Goal: Contribute content: Add original content to the website for others to see

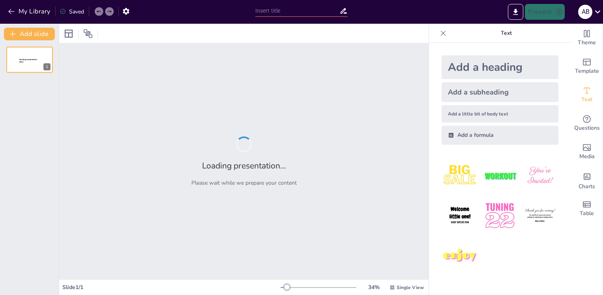
type input "Interés Compuesto: Comprendiendo el Crecimiento Acumulativo"
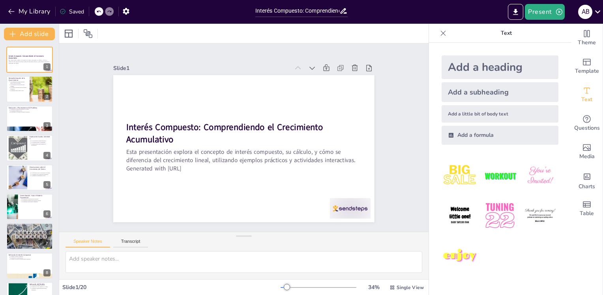
click at [498, 173] on img at bounding box center [500, 175] width 37 height 37
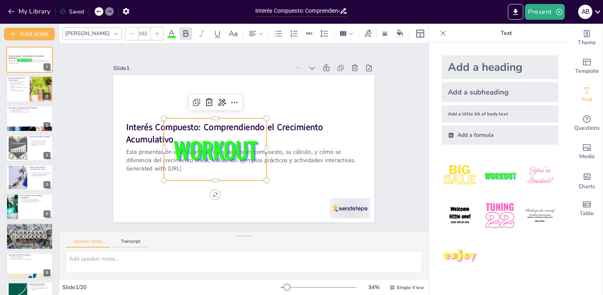
click at [202, 139] on icon at bounding box center [194, 145] width 13 height 13
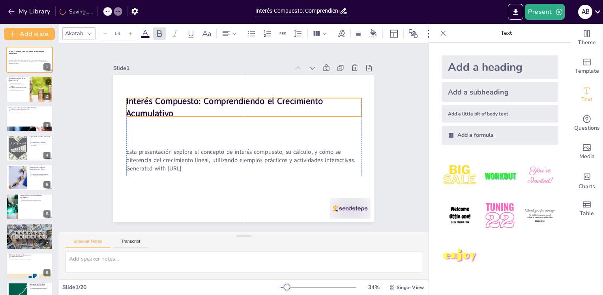
drag, startPoint x: 150, startPoint y: 124, endPoint x: 149, endPoint y: 99, distance: 25.7
click at [213, 99] on strong "Interés Compuesto: Comprendiendo el Crecimiento Acumulativo" at bounding box center [264, 105] width 102 height 184
click at [178, 110] on p "Interés Compuesto: Comprendiendo el Crecimiento Acumulativo" at bounding box center [259, 111] width 216 height 139
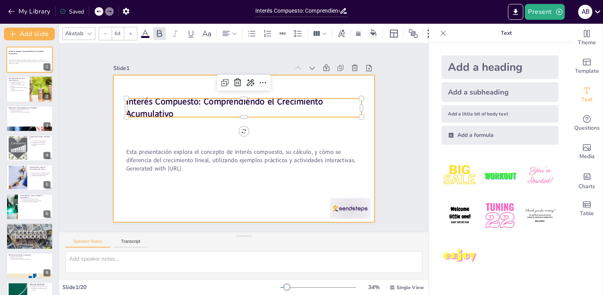
click at [206, 132] on div at bounding box center [236, 146] width 292 height 284
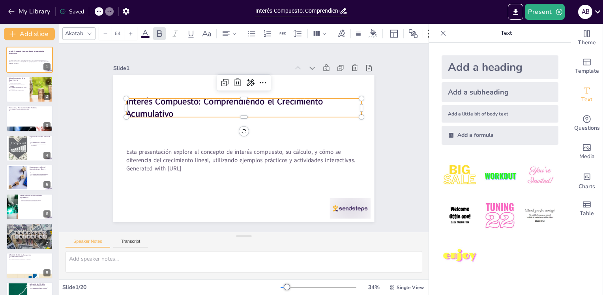
click at [212, 110] on strong "Interés Compuesto: Comprendiendo el Crecimiento Acumulativo" at bounding box center [263, 105] width 102 height 185
click at [130, 32] on icon at bounding box center [130, 33] width 5 height 5
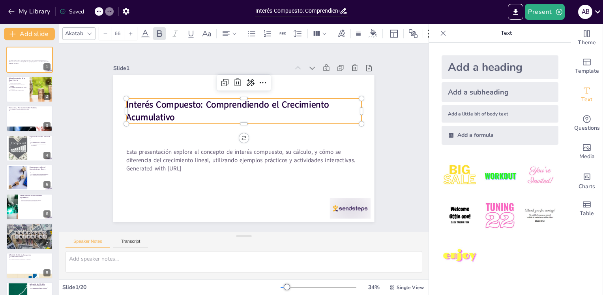
click at [130, 32] on icon at bounding box center [130, 33] width 5 height 5
click at [227, 29] on icon at bounding box center [225, 33] width 9 height 9
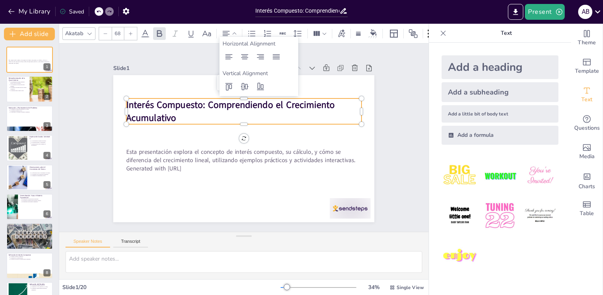
click at [244, 52] on icon at bounding box center [244, 56] width 9 height 9
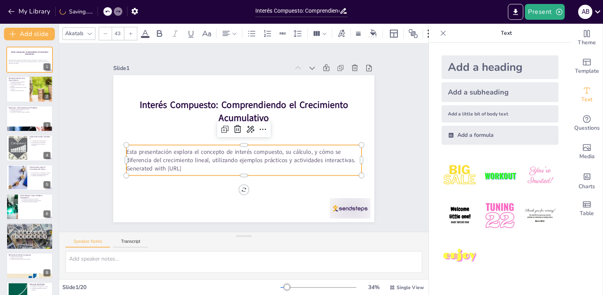
click at [180, 151] on p "Esta presentación explora el concepto de interés compuesto, su cálculo, y cómo …" at bounding box center [238, 155] width 229 height 88
click at [129, 31] on icon at bounding box center [130, 33] width 5 height 5
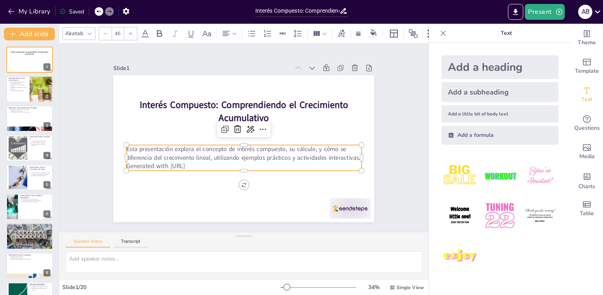
click at [129, 31] on icon at bounding box center [130, 33] width 5 height 5
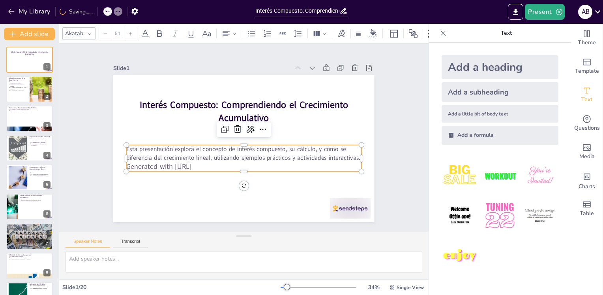
click at [129, 31] on icon at bounding box center [130, 33] width 5 height 5
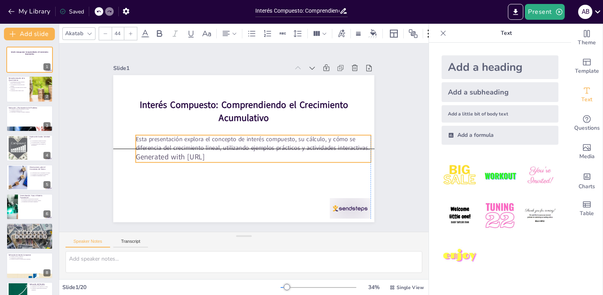
drag, startPoint x: 123, startPoint y: 150, endPoint x: 132, endPoint y: 142, distance: 12.0
click at [228, 142] on p "Esta presentación explora el concepto de interés compuesto, su cálculo, y cómo …" at bounding box center [248, 127] width 41 height 235
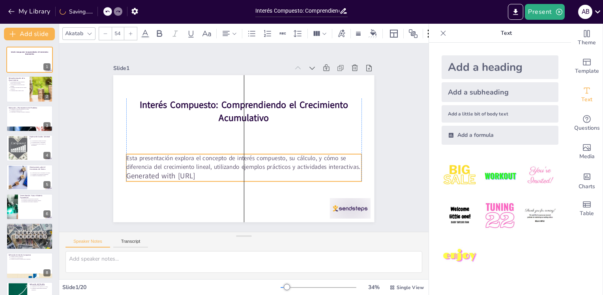
drag, startPoint x: 229, startPoint y: 154, endPoint x: 220, endPoint y: 173, distance: 21.2
click at [220, 173] on p "Generated with [URL]" at bounding box center [221, 106] width 196 height 146
click at [130, 31] on icon at bounding box center [130, 33] width 5 height 5
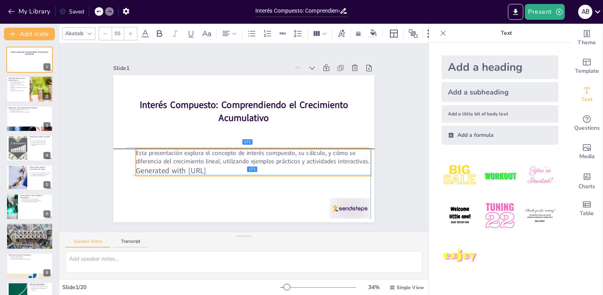
drag, startPoint x: 218, startPoint y: 163, endPoint x: 224, endPoint y: 166, distance: 6.7
click at [224, 166] on p "Generated with [URL]" at bounding box center [232, 169] width 196 height 146
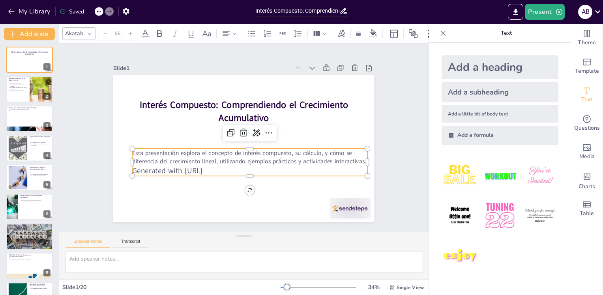
click at [237, 135] on icon at bounding box center [231, 140] width 10 height 10
click at [136, 154] on p "Esta presentación explora el concepto de interés compuesto, su cálculo, y cómo …" at bounding box center [246, 117] width 221 height 111
type input "55"
click at [206, 166] on p "Generated with [URL]" at bounding box center [220, 162] width 147 height 196
click at [226, 165] on p "Generated with [URL]" at bounding box center [232, 169] width 209 height 126
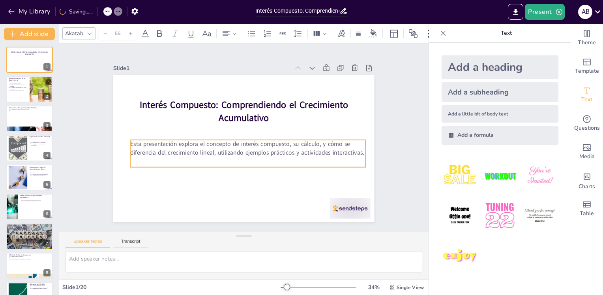
drag, startPoint x: 121, startPoint y: 146, endPoint x: 125, endPoint y: 141, distance: 6.8
click at [148, 141] on p "Esta presentación explora el concepto de interés compuesto, su cálculo, y cómo …" at bounding box center [233, 133] width 170 height 186
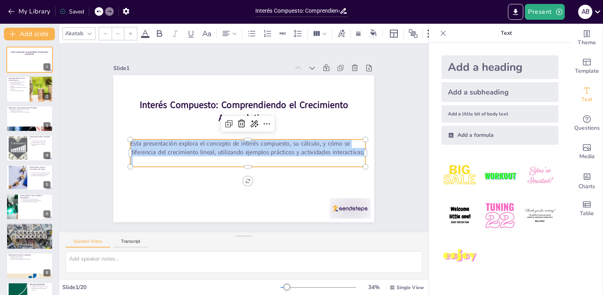
click at [131, 31] on icon at bounding box center [130, 33] width 5 height 5
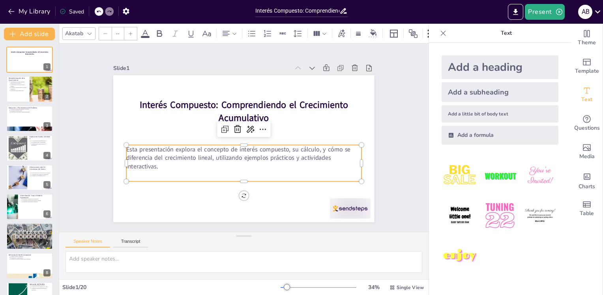
click at [131, 31] on icon at bounding box center [130, 33] width 5 height 5
click at [87, 30] on icon at bounding box center [89, 33] width 6 height 6
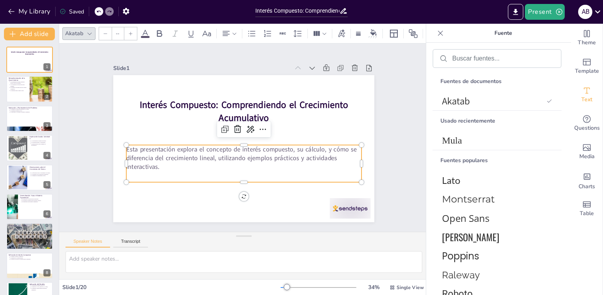
click at [460, 178] on span "Lato" at bounding box center [495, 179] width 107 height 11
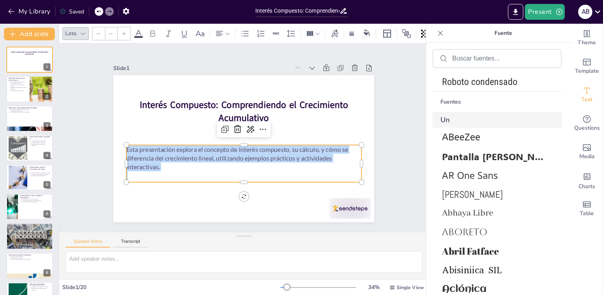
scroll to position [267, 0]
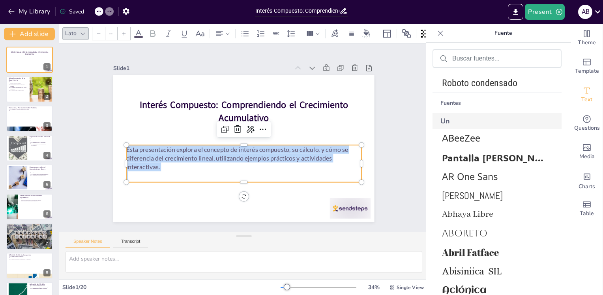
click at [483, 215] on span "Abhaya Libre" at bounding box center [495, 213] width 107 height 11
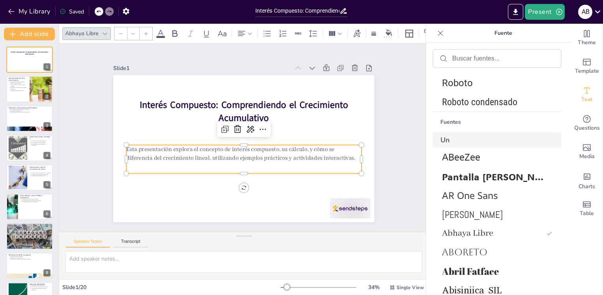
scroll to position [286, 0]
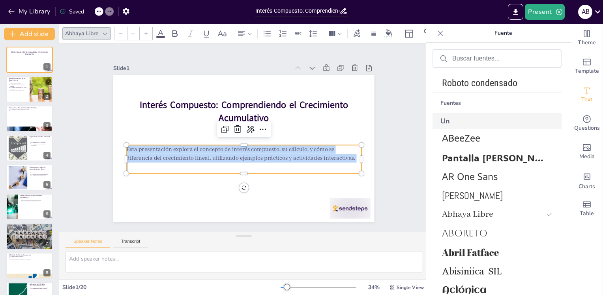
click at [477, 250] on span "Abril Fatface" at bounding box center [495, 252] width 107 height 13
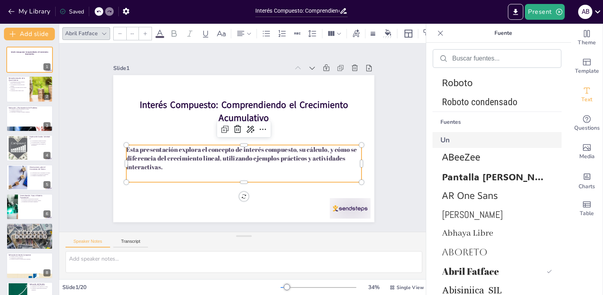
scroll to position [305, 0]
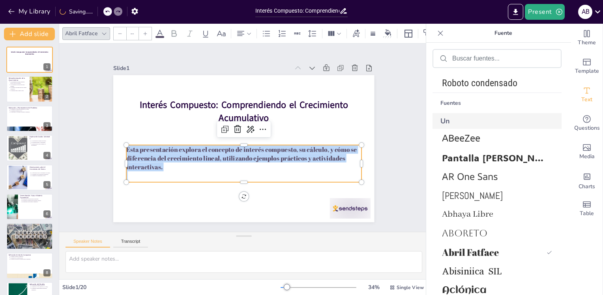
click at [477, 214] on span "Abhaya Libre" at bounding box center [495, 213] width 107 height 11
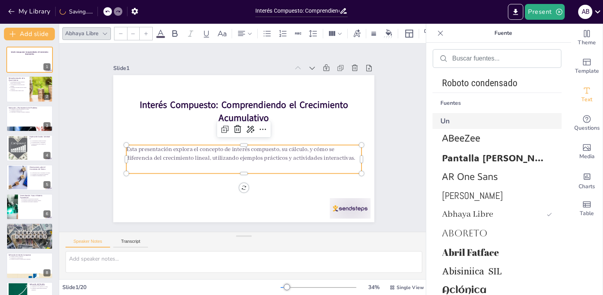
click at [145, 31] on icon at bounding box center [146, 33] width 5 height 5
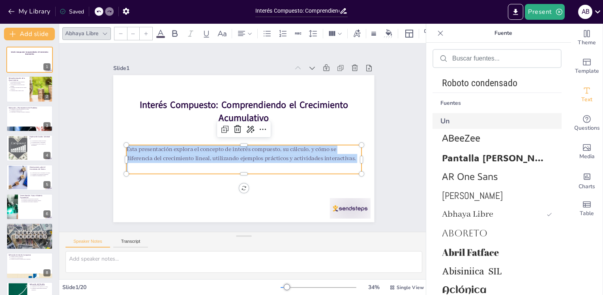
click at [145, 31] on icon at bounding box center [146, 33] width 5 height 5
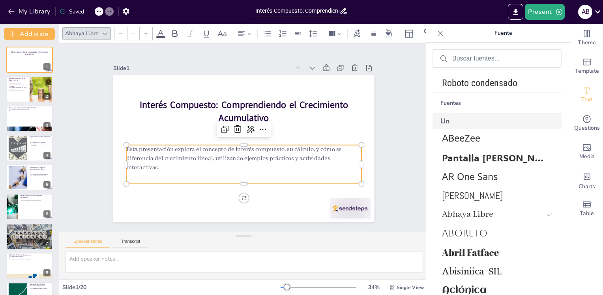
click at [145, 31] on icon at bounding box center [146, 33] width 5 height 5
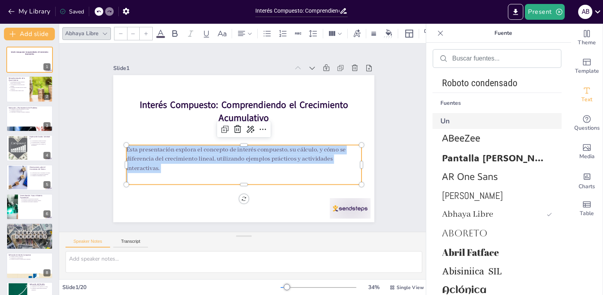
click at [145, 31] on icon at bounding box center [146, 33] width 5 height 5
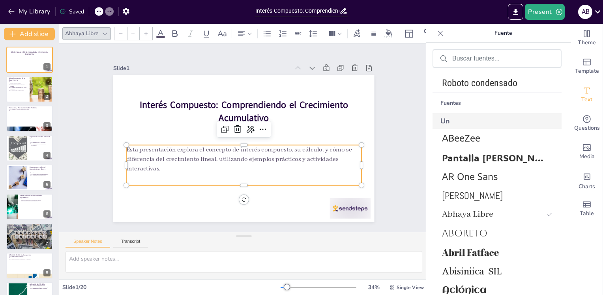
click at [386, 29] on icon at bounding box center [389, 32] width 6 height 6
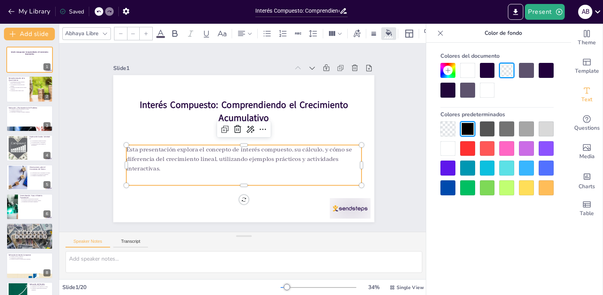
drag, startPoint x: 460, startPoint y: 119, endPoint x: 499, endPoint y: 148, distance: 48.7
click at [499, 148] on div "Colores predeterminados" at bounding box center [497, 151] width 113 height 88
click at [516, 149] on div at bounding box center [497, 158] width 113 height 74
click at [506, 146] on div at bounding box center [506, 148] width 15 height 15
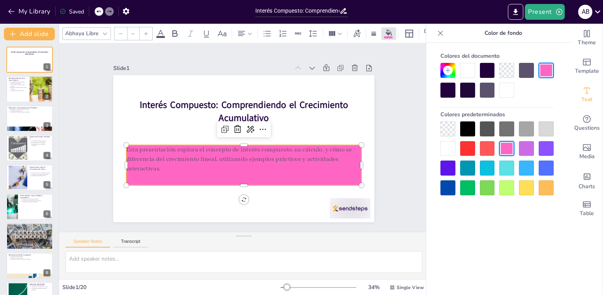
click at [452, 121] on div at bounding box center [448, 128] width 15 height 15
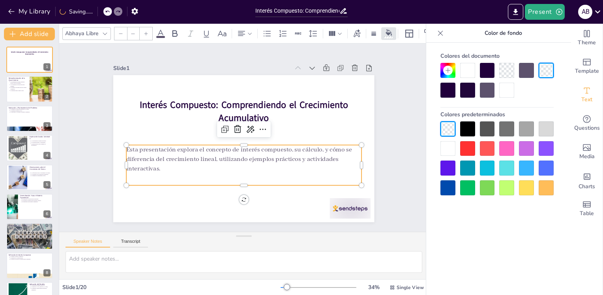
click at [445, 150] on div at bounding box center [448, 148] width 15 height 15
click at [445, 66] on div at bounding box center [447, 70] width 9 height 9
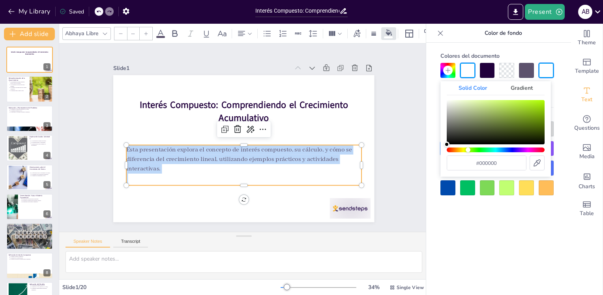
click at [468, 148] on div "Hue" at bounding box center [496, 149] width 98 height 5
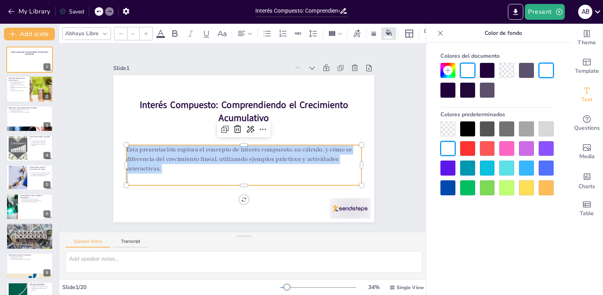
click at [483, 185] on div at bounding box center [487, 187] width 15 height 15
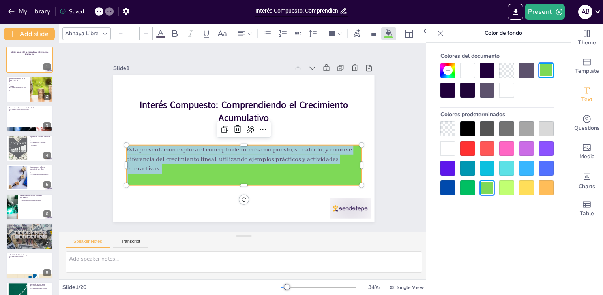
click at [356, 29] on icon at bounding box center [357, 33] width 9 height 9
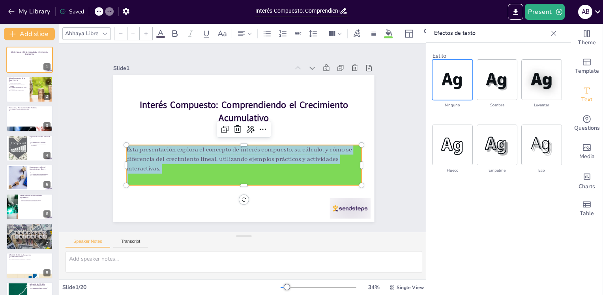
click at [455, 80] on img at bounding box center [453, 80] width 40 height 40
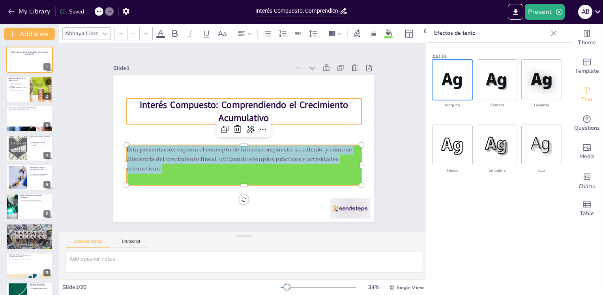
type input "68"
click at [184, 97] on strong "Interés Compuesto: Comprendiendo el Crecimiento Acumulativo" at bounding box center [265, 113] width 163 height 149
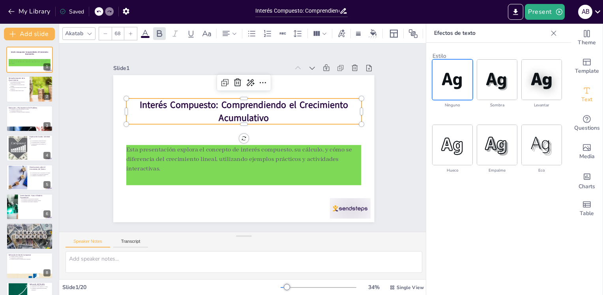
click at [494, 141] on img at bounding box center [497, 145] width 40 height 40
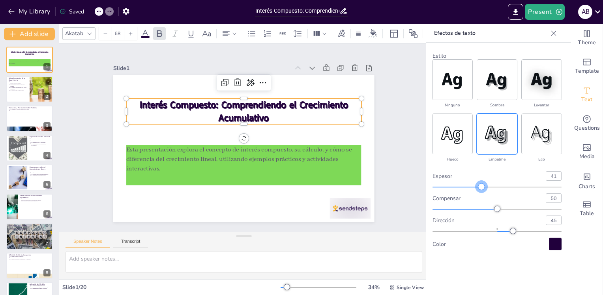
type input "37"
drag, startPoint x: 496, startPoint y: 186, endPoint x: 481, endPoint y: 184, distance: 15.5
click at [481, 184] on div at bounding box center [482, 186] width 6 height 6
drag, startPoint x: 497, startPoint y: 207, endPoint x: 482, endPoint y: 204, distance: 14.9
click at [482, 204] on div "compensar 38" at bounding box center [497, 202] width 129 height 19
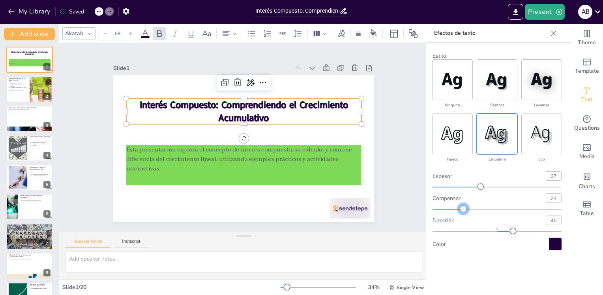
type input "22"
drag, startPoint x: 483, startPoint y: 206, endPoint x: 462, endPoint y: 206, distance: 21.3
click at [462, 206] on div at bounding box center [462, 208] width 6 height 6
click at [374, 29] on icon at bounding box center [373, 32] width 6 height 6
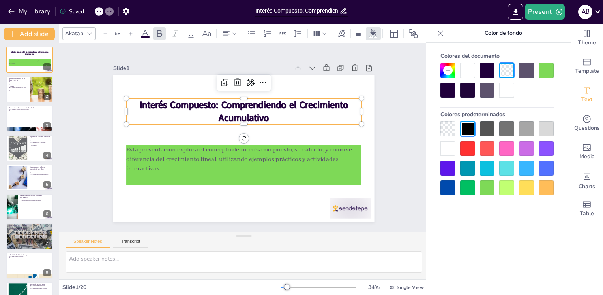
click at [503, 186] on div at bounding box center [506, 187] width 15 height 15
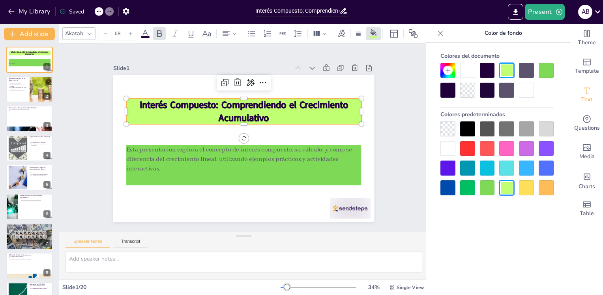
click at [292, 120] on icon at bounding box center [298, 126] width 12 height 12
click at [20, 83] on p "Los estudiantes revisan conceptos previos sobre sucesiones." at bounding box center [18, 82] width 17 height 3
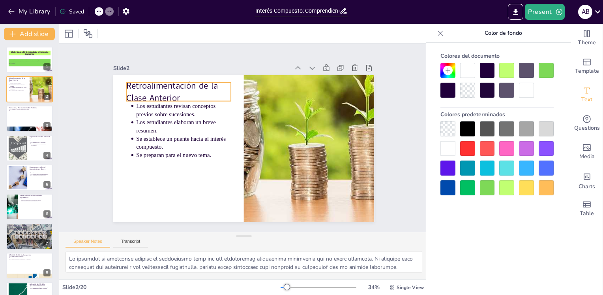
click at [280, 92] on p "Retroalimentación de la Clase Anterior" at bounding box center [307, 89] width 55 height 107
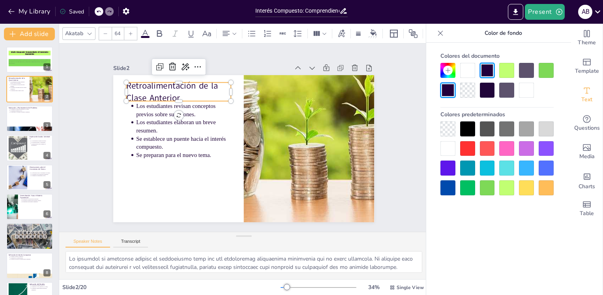
click at [202, 92] on p "Retroalimentación de la Clase Anterior" at bounding box center [242, 57] width 81 height 99
click at [267, 133] on p "Retroalimentación de la Clase Anterior" at bounding box center [320, 160] width 107 height 55
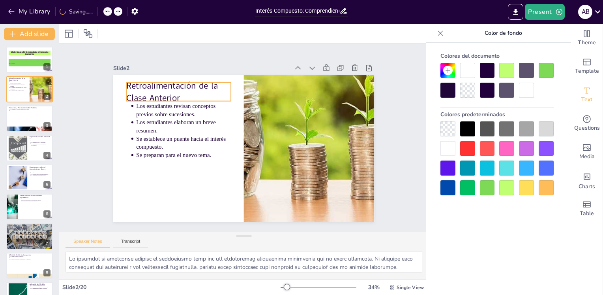
click at [175, 126] on p "Retroalimentación de la Clase Anterior" at bounding box center [175, 178] width 65 height 105
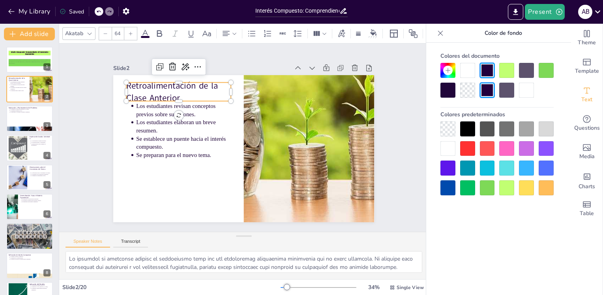
click at [264, 146] on p "Retroalimentación de la Clase Anterior" at bounding box center [317, 168] width 107 height 45
click at [169, 90] on p "Retroalimentación de la Clase Anterior" at bounding box center [218, 61] width 99 height 81
click at [216, 60] on icon at bounding box center [222, 56] width 12 height 12
drag, startPoint x: 191, startPoint y: 60, endPoint x: 177, endPoint y: 60, distance: 13.8
click at [177, 60] on div at bounding box center [195, 54] width 52 height 23
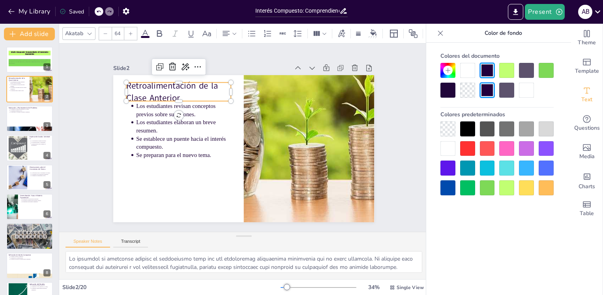
click at [330, 146] on icon at bounding box center [335, 151] width 11 height 11
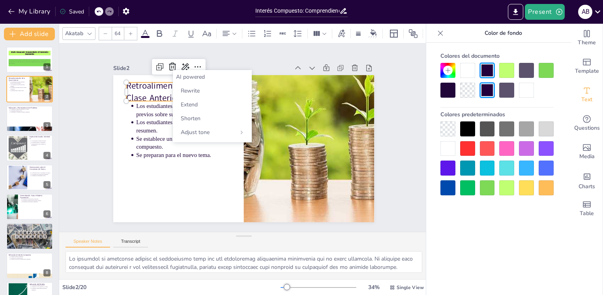
click at [194, 93] on span "Rewrite" at bounding box center [190, 91] width 19 height 8
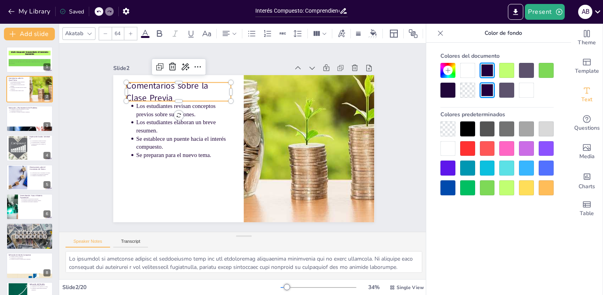
click at [245, 173] on p "Comentarios sobre la Clase Previa" at bounding box center [298, 195] width 107 height 45
click at [38, 119] on div at bounding box center [29, 118] width 47 height 26
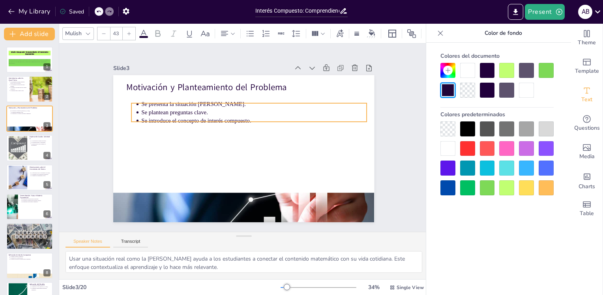
drag, startPoint x: 175, startPoint y: 105, endPoint x: 180, endPoint y: 114, distance: 10.8
click at [180, 114] on p "Se introduce el concepto de interés compuesto." at bounding box center [260, 128] width 199 height 120
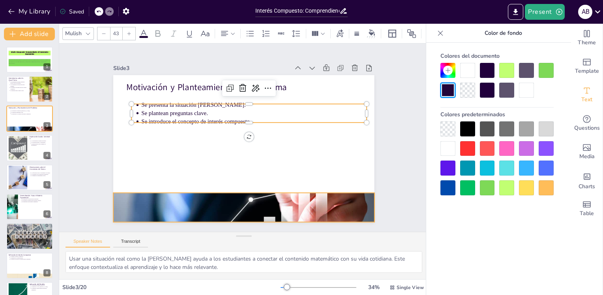
click at [230, 190] on div at bounding box center [229, 205] width 283 height 182
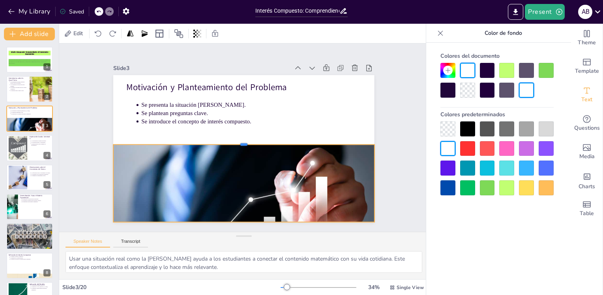
drag, startPoint x: 238, startPoint y: 188, endPoint x: 231, endPoint y: 138, distance: 49.9
click at [231, 138] on div at bounding box center [243, 141] width 257 height 60
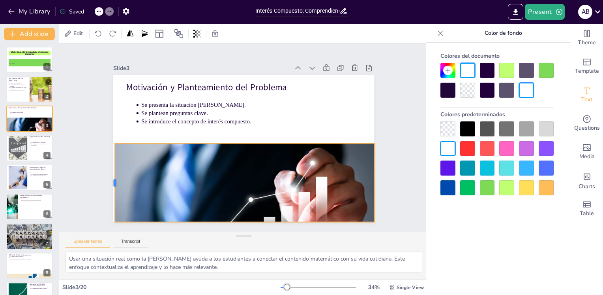
drag, startPoint x: 106, startPoint y: 175, endPoint x: 107, endPoint y: 153, distance: 22.2
click at [107, 153] on div at bounding box center [105, 125] width 38 height 75
click at [27, 144] on div at bounding box center [17, 148] width 47 height 24
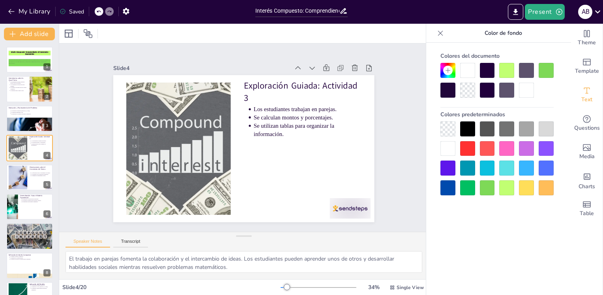
click at [35, 173] on icon at bounding box center [34, 171] width 5 height 5
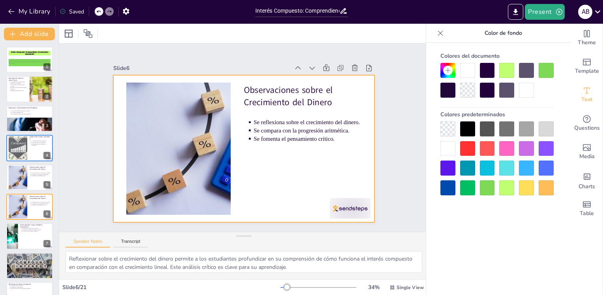
scroll to position [39, 0]
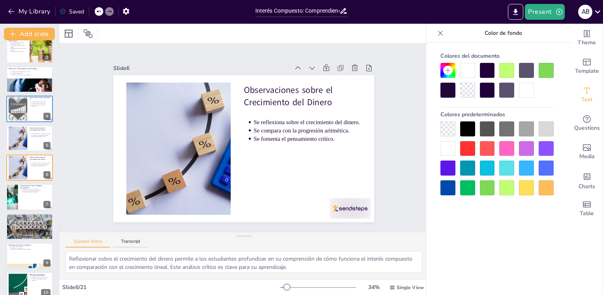
click at [28, 224] on div at bounding box center [29, 226] width 47 height 26
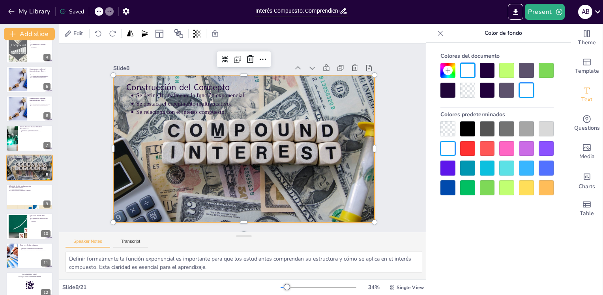
click at [140, 183] on div at bounding box center [234, 143] width 258 height 300
click at [264, 58] on icon at bounding box center [270, 63] width 13 height 13
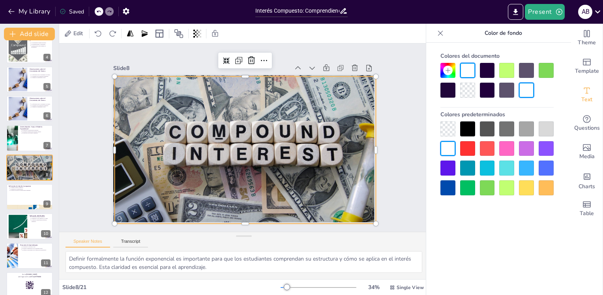
click at [265, 59] on icon at bounding box center [271, 65] width 13 height 13
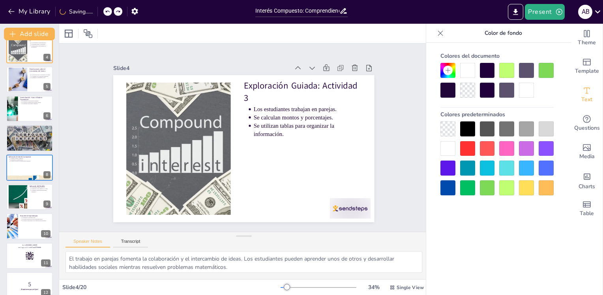
click at [17, 146] on div at bounding box center [29, 138] width 47 height 26
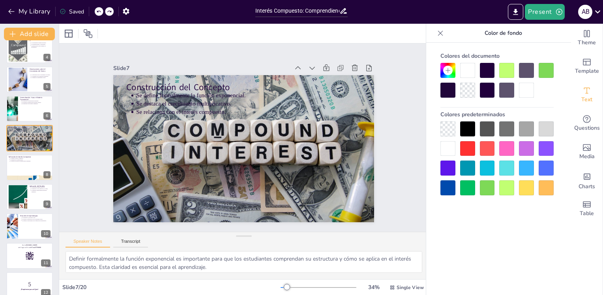
scroll to position [68, 0]
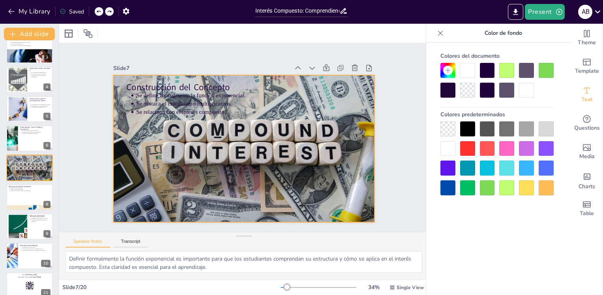
click at [259, 135] on div at bounding box center [242, 148] width 286 height 198
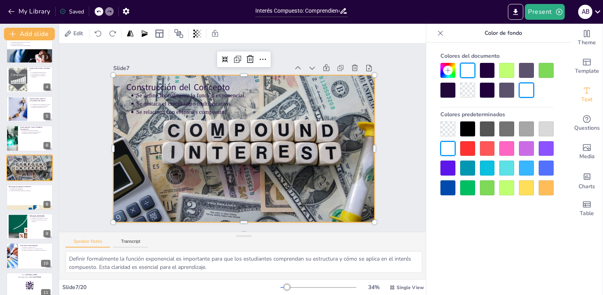
click at [253, 64] on div at bounding box center [261, 61] width 56 height 26
click at [287, 68] on icon at bounding box center [293, 74] width 13 height 13
click at [483, 88] on div at bounding box center [487, 90] width 15 height 15
click at [324, 126] on div at bounding box center [234, 143] width 258 height 300
click at [25, 193] on div at bounding box center [29, 197] width 47 height 26
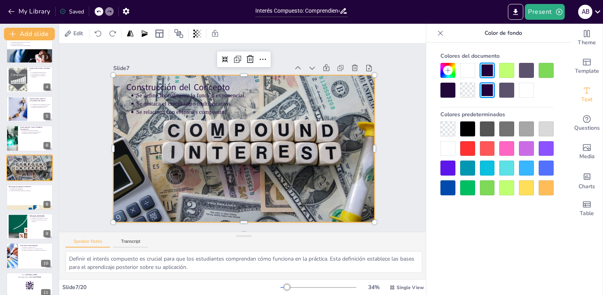
scroll to position [98, 0]
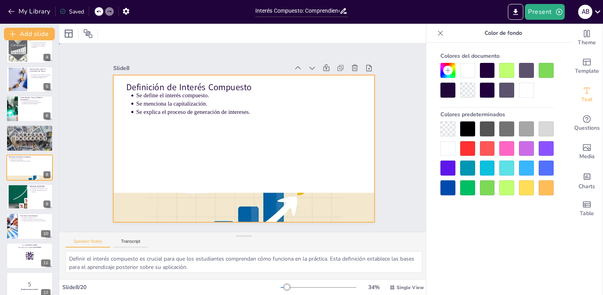
click at [200, 188] on div at bounding box center [239, 147] width 298 height 240
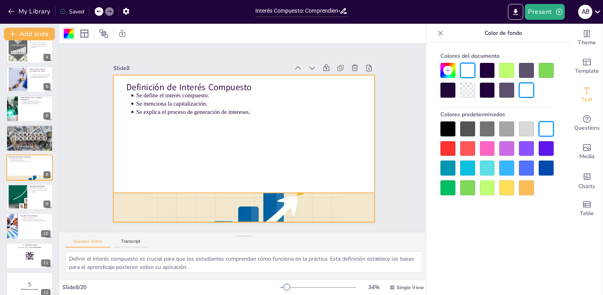
click at [200, 199] on div at bounding box center [229, 206] width 286 height 198
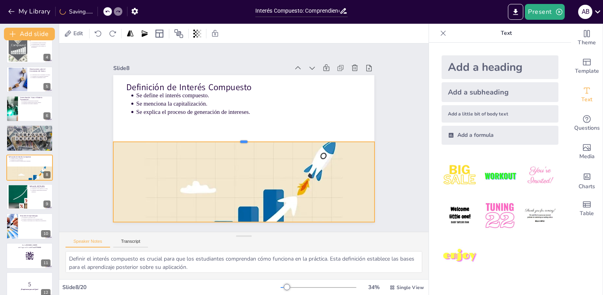
drag, startPoint x: 237, startPoint y: 188, endPoint x: 235, endPoint y: 136, distance: 51.8
click at [235, 136] on div at bounding box center [243, 138] width 250 height 87
click at [29, 223] on div at bounding box center [29, 226] width 47 height 26
type textarea "Resumir los conceptos clave ayuda a los estudiantes a consolidar lo aprendido y…"
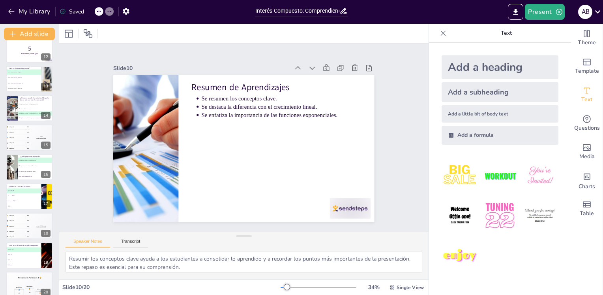
scroll to position [342, 0]
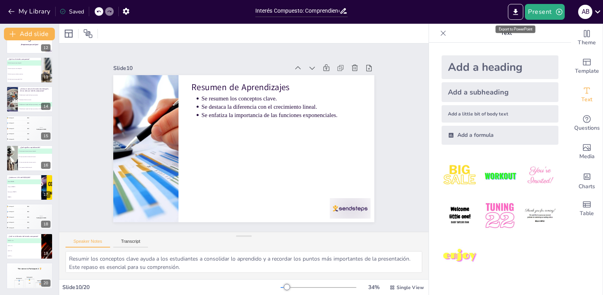
click at [519, 9] on icon "Export to PowerPoint" at bounding box center [516, 12] width 8 height 8
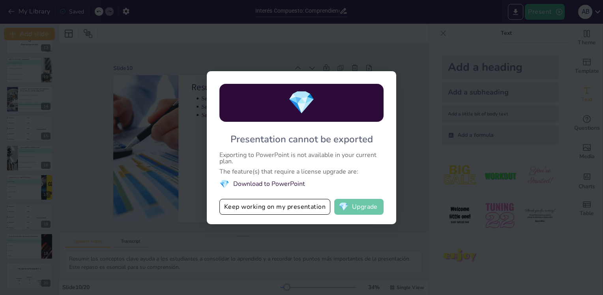
click at [355, 205] on button "💎 Upgrade" at bounding box center [358, 207] width 49 height 16
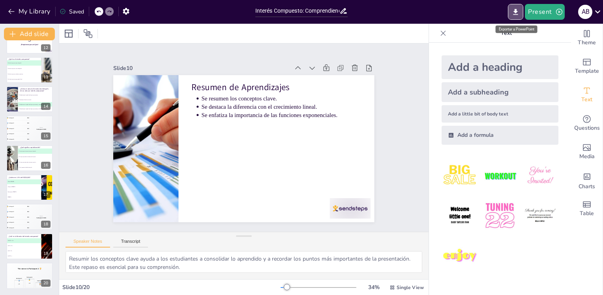
click at [518, 12] on icon "Export to PowerPoint" at bounding box center [516, 12] width 5 height 6
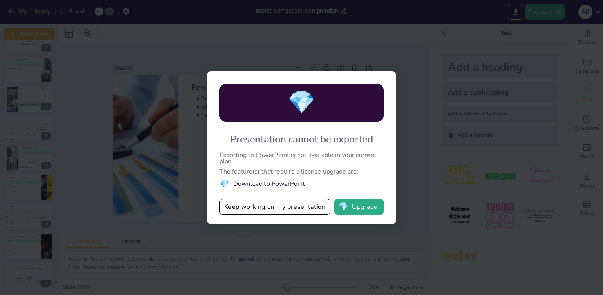
click at [279, 181] on li "💎 Download to PowerPoint" at bounding box center [302, 183] width 164 height 11
click at [359, 31] on div "💎 Presentation cannot be exported Exporting to PowerPoint is not available in y…" at bounding box center [301, 147] width 603 height 295
click at [435, 8] on div "💎 Presentation cannot be exported Exporting to PowerPoint is not available in y…" at bounding box center [301, 147] width 603 height 295
click at [295, 203] on button "Keep working on my presentation" at bounding box center [275, 207] width 111 height 16
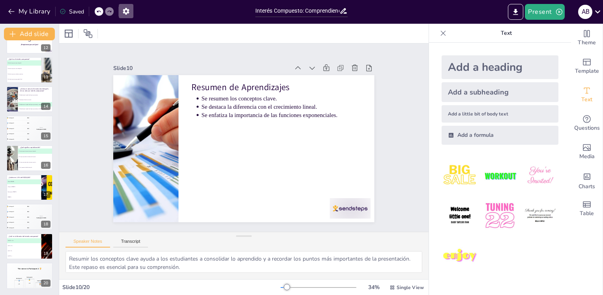
click at [124, 10] on icon "button" at bounding box center [126, 11] width 6 height 7
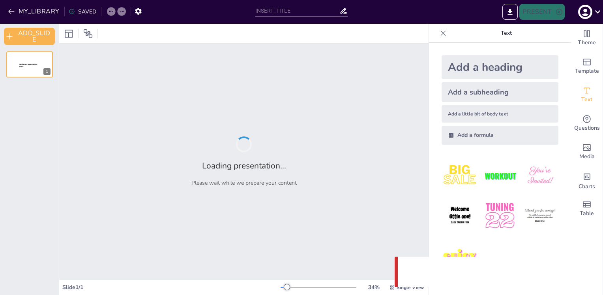
type input "Interés Compuesto: Comprendiendo el Crecimiento Acumulativo"
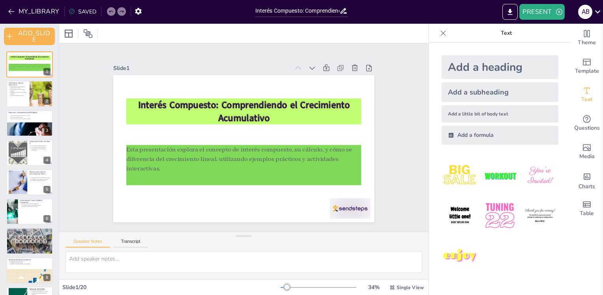
click at [439, 30] on icon at bounding box center [443, 33] width 8 height 8
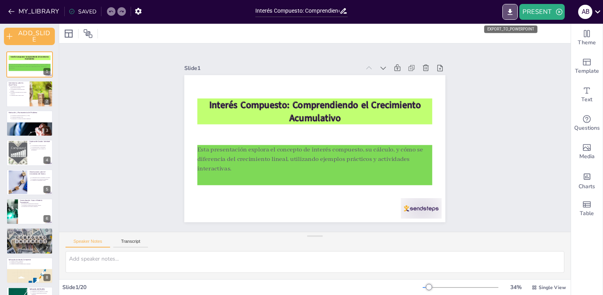
click at [505, 8] on button "EXPORT_TO_POWERPOINT" at bounding box center [510, 12] width 15 height 16
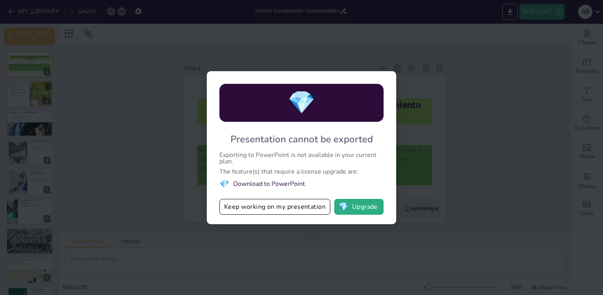
click at [436, 133] on div "💎 Presentation cannot be exported Exporting to PowerPoint is not available in y…" at bounding box center [301, 147] width 603 height 295
click at [349, 203] on span "💎" at bounding box center [344, 207] width 10 height 8
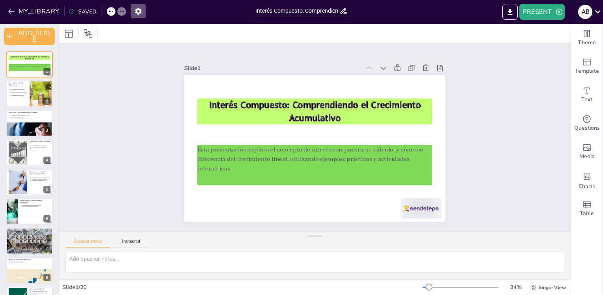
click at [138, 13] on button "button" at bounding box center [138, 11] width 15 height 14
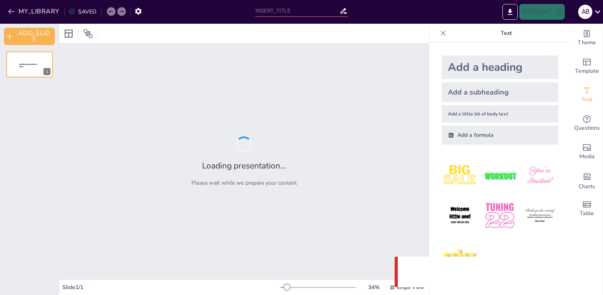
type input "Interés Compuesto: Comprendiendo el Crecimiento Acumulativo"
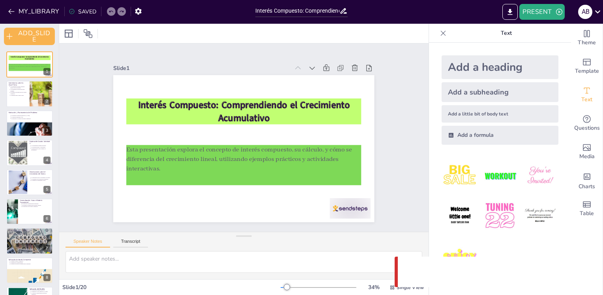
click at [537, 10] on button "PRESENT" at bounding box center [542, 12] width 45 height 16
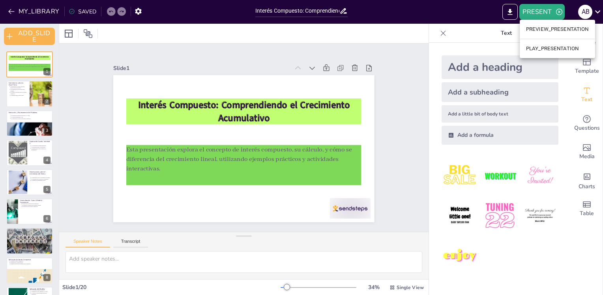
click at [551, 45] on li "PLAY_PRESENTATION" at bounding box center [557, 48] width 75 height 13
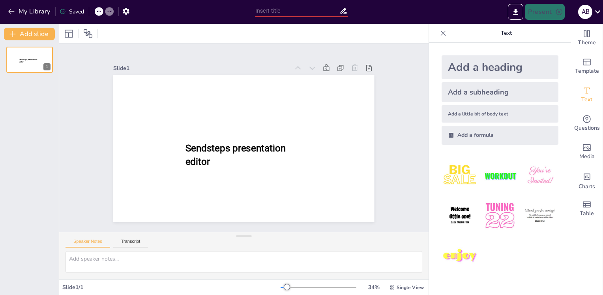
type input "Interés Compuesto: Comprendiendo el Crecimiento Acumulativo"
